Goal: Complete application form

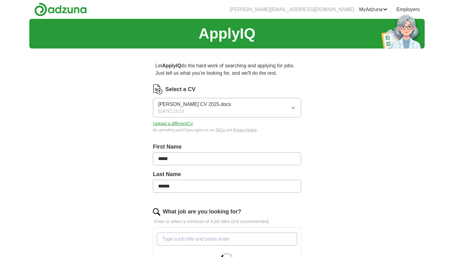
click at [294, 110] on icon "button" at bounding box center [293, 107] width 5 height 5
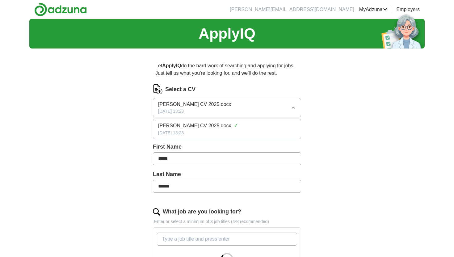
click at [323, 127] on div "Let ApplyIQ do the hard work of searching and applying for jobs. Just tell us w…" at bounding box center [227, 246] width 198 height 387
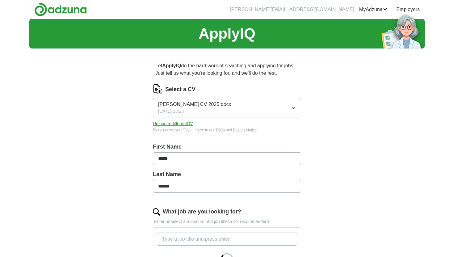
click at [187, 123] on button "Upload a different CV" at bounding box center [173, 124] width 40 height 6
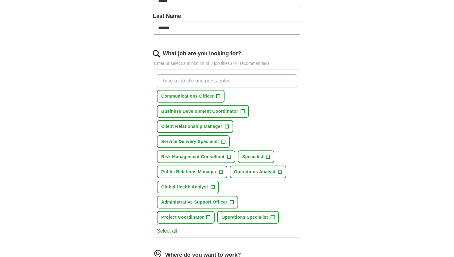
scroll to position [159, 0]
click at [224, 142] on span "+" at bounding box center [224, 141] width 4 height 5
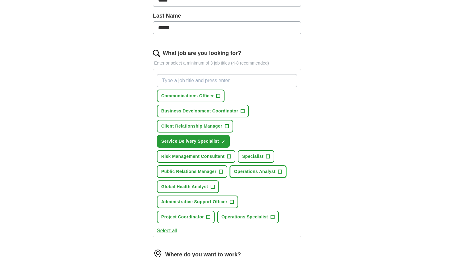
click at [282, 172] on span "+" at bounding box center [280, 171] width 4 height 5
click at [222, 200] on span "Administrative Support Officer" at bounding box center [194, 202] width 66 height 6
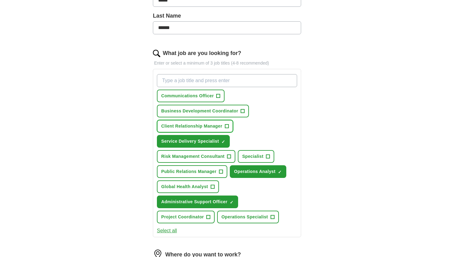
click at [228, 124] on span "+" at bounding box center [227, 126] width 4 height 5
click at [221, 113] on span "Business Development Coordinator" at bounding box center [199, 111] width 77 height 6
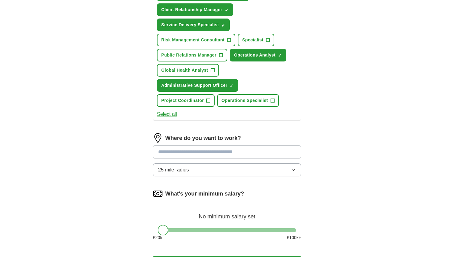
scroll to position [275, 0]
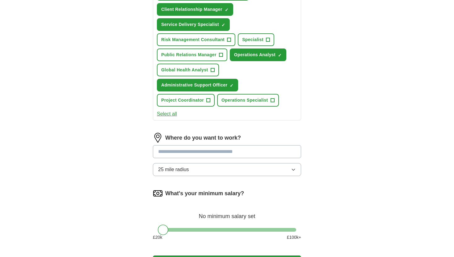
click at [193, 151] on input at bounding box center [227, 151] width 148 height 13
type input "******"
click at [314, 136] on div "Let ApplyIQ do the hard work of searching and applying for jobs. Just tell us w…" at bounding box center [227, 31] width 198 height 507
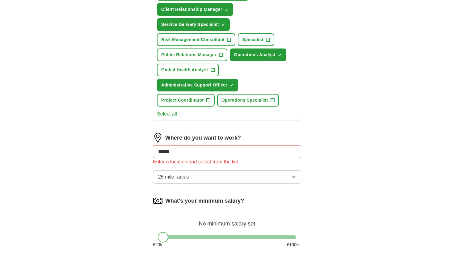
scroll to position [319, 0]
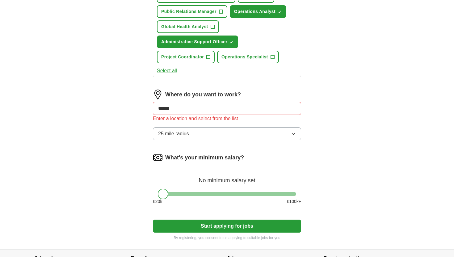
drag, startPoint x: 187, startPoint y: 108, endPoint x: 120, endPoint y: 102, distance: 67.3
click at [174, 108] on input at bounding box center [227, 108] width 148 height 13
drag, startPoint x: 161, startPoint y: 192, endPoint x: 186, endPoint y: 190, distance: 24.5
click at [186, 190] on div at bounding box center [187, 194] width 11 height 11
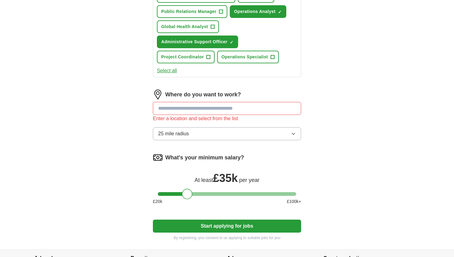
click at [171, 109] on input at bounding box center [227, 108] width 148 height 13
type input "****"
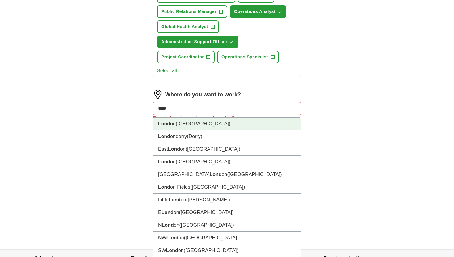
click at [182, 127] on li "Lond on ([GEOGRAPHIC_DATA])" at bounding box center [227, 124] width 148 height 13
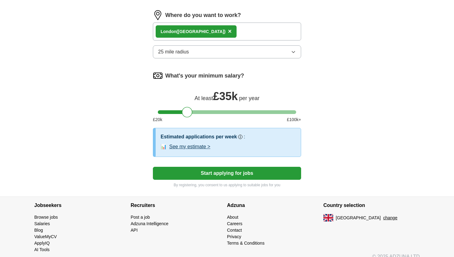
scroll to position [400, 0]
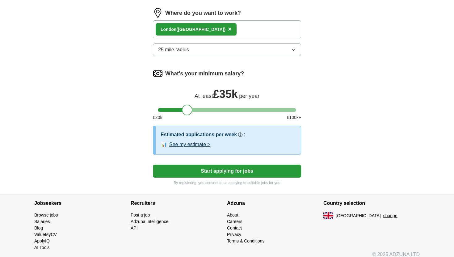
click at [228, 174] on button "Start applying for jobs" at bounding box center [227, 171] width 148 height 13
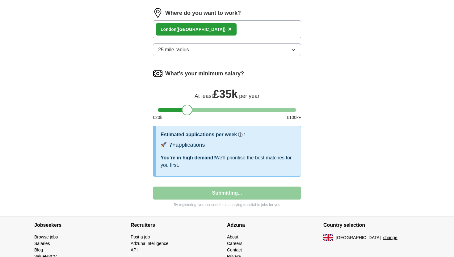
select select "**"
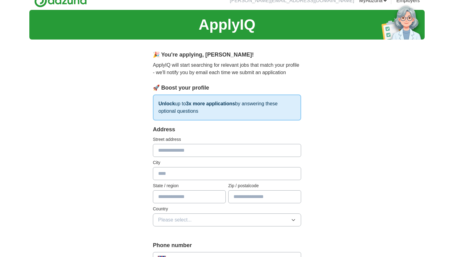
scroll to position [10, 0]
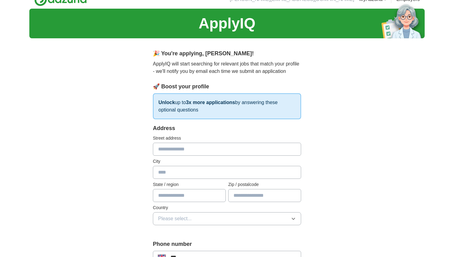
click at [193, 150] on input "text" at bounding box center [227, 149] width 148 height 13
type input "**********"
type input "*********"
type input "*****"
select select "**"
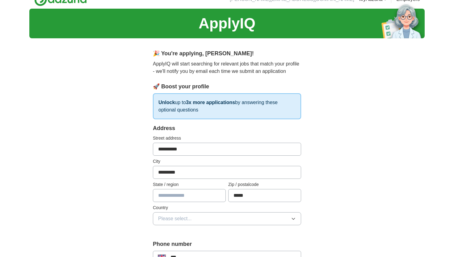
type input "***"
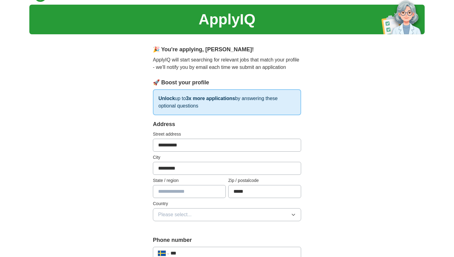
scroll to position [39, 0]
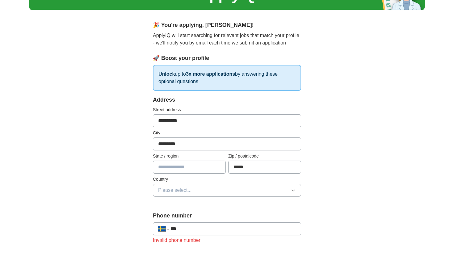
click at [169, 189] on span "Please select..." at bounding box center [175, 190] width 34 height 7
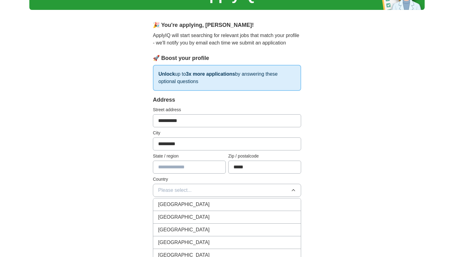
click at [171, 189] on span "Please select..." at bounding box center [175, 190] width 34 height 7
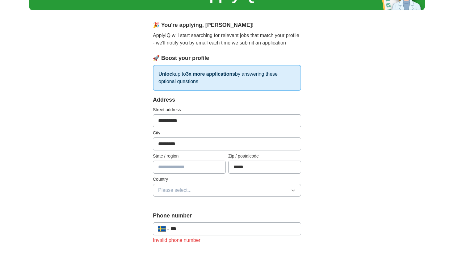
click at [195, 192] on button "Please select..." at bounding box center [227, 190] width 148 height 13
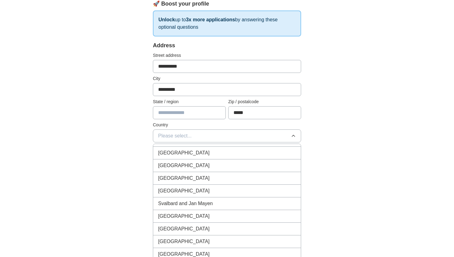
scroll to position [2602, 0]
click at [179, 225] on div "[GEOGRAPHIC_DATA]" at bounding box center [227, 228] width 138 height 7
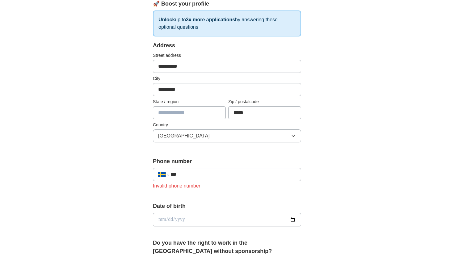
click at [229, 173] on input "***" at bounding box center [233, 174] width 125 height 7
type input "**********"
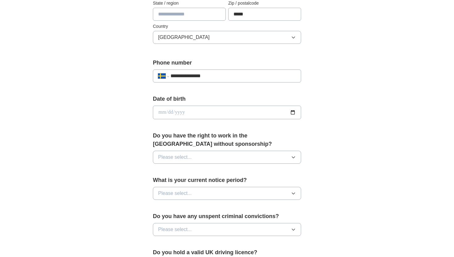
scroll to position [193, 0]
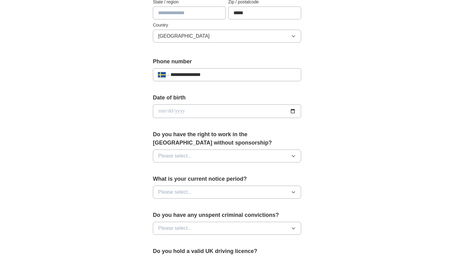
click at [225, 156] on button "Please select..." at bounding box center [227, 156] width 148 height 13
click at [194, 180] on div "No" at bounding box center [227, 182] width 138 height 7
click at [218, 194] on button "Please select..." at bounding box center [227, 192] width 148 height 13
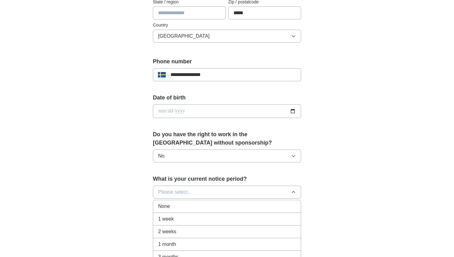
click at [202, 209] on div "None" at bounding box center [227, 206] width 138 height 7
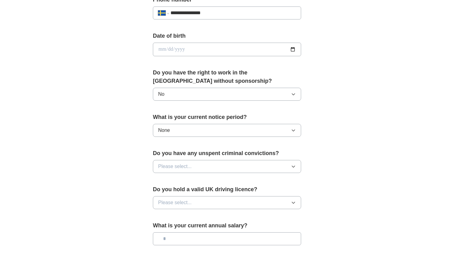
scroll to position [255, 0]
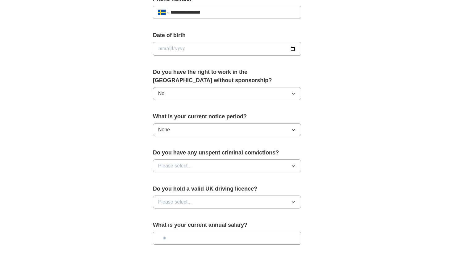
click at [205, 167] on button "Please select..." at bounding box center [227, 165] width 148 height 13
click at [184, 195] on div "No" at bounding box center [227, 192] width 138 height 7
click at [208, 202] on button "Please select..." at bounding box center [227, 202] width 148 height 13
click at [192, 229] on div "No" at bounding box center [227, 228] width 138 height 7
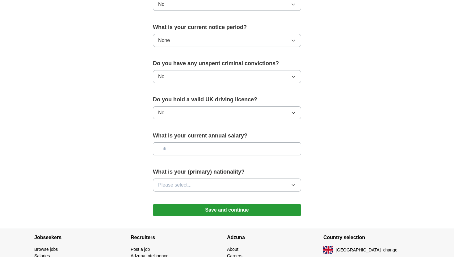
scroll to position [346, 0]
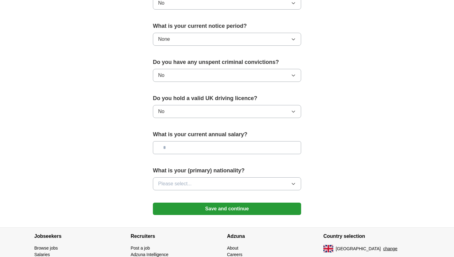
click at [200, 182] on button "Please select..." at bounding box center [227, 183] width 148 height 13
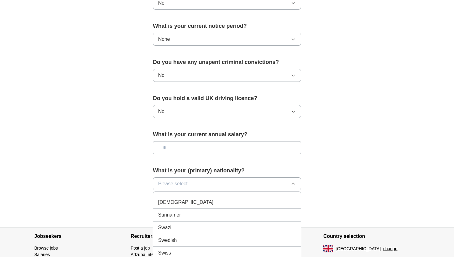
scroll to position [2112, 0]
click at [191, 237] on div "Swedish" at bounding box center [227, 239] width 138 height 7
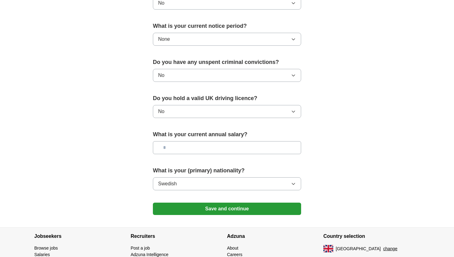
click at [214, 207] on button "Save and continue" at bounding box center [227, 209] width 148 height 12
